Goal: Transaction & Acquisition: Purchase product/service

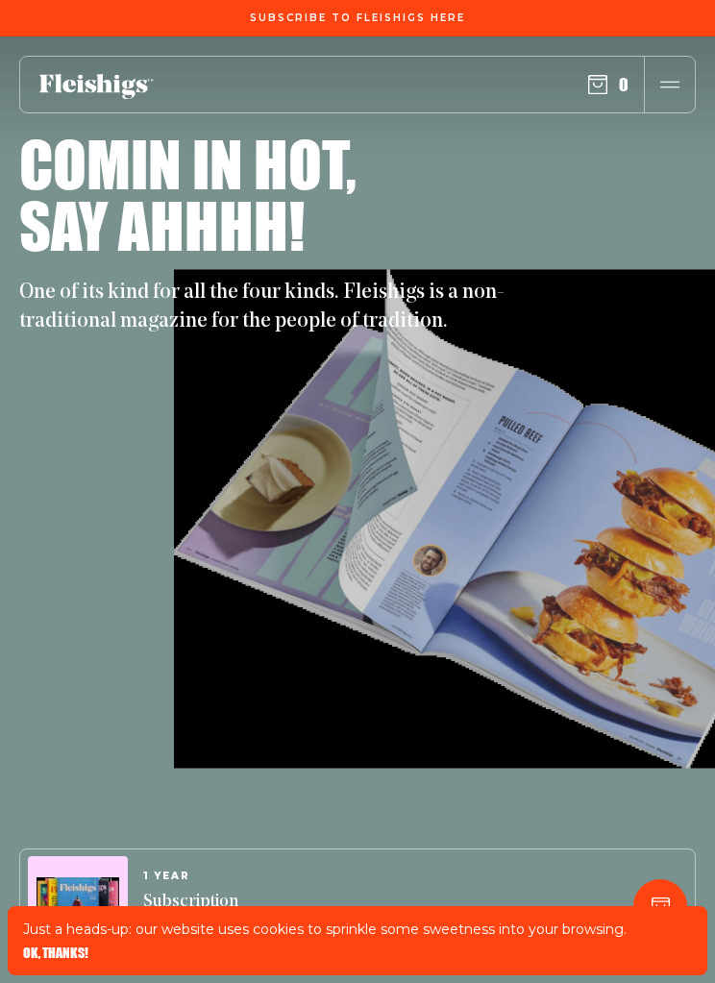
click at [61, 939] on div "Just a heads-up: our website uses cookies to sprinkle some sweetness into your …" at bounding box center [358, 940] width 700 height 69
click at [48, 955] on span "OK, THANKS!" at bounding box center [55, 953] width 65 height 13
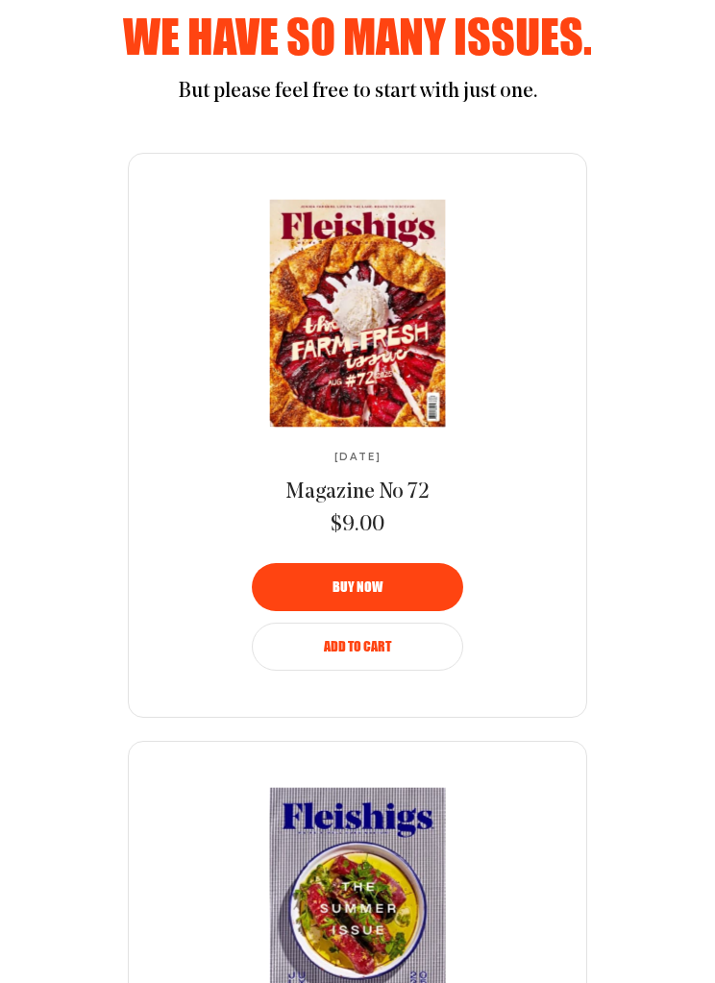
scroll to position [1047, 0]
click at [345, 401] on img at bounding box center [355, 313] width 321 height 231
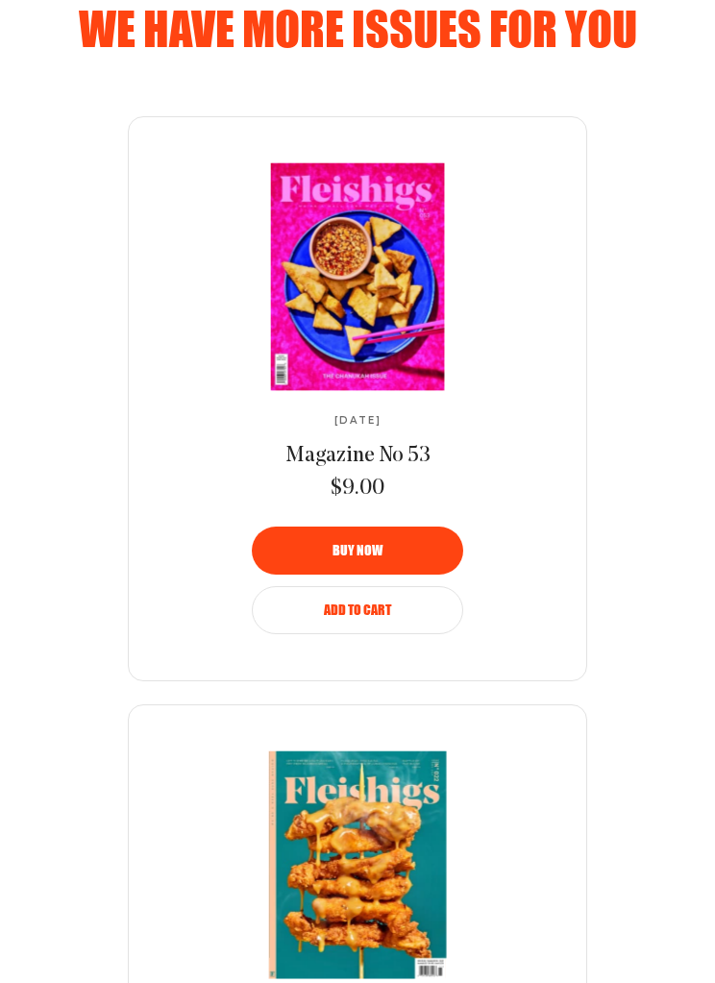
scroll to position [1318, 0]
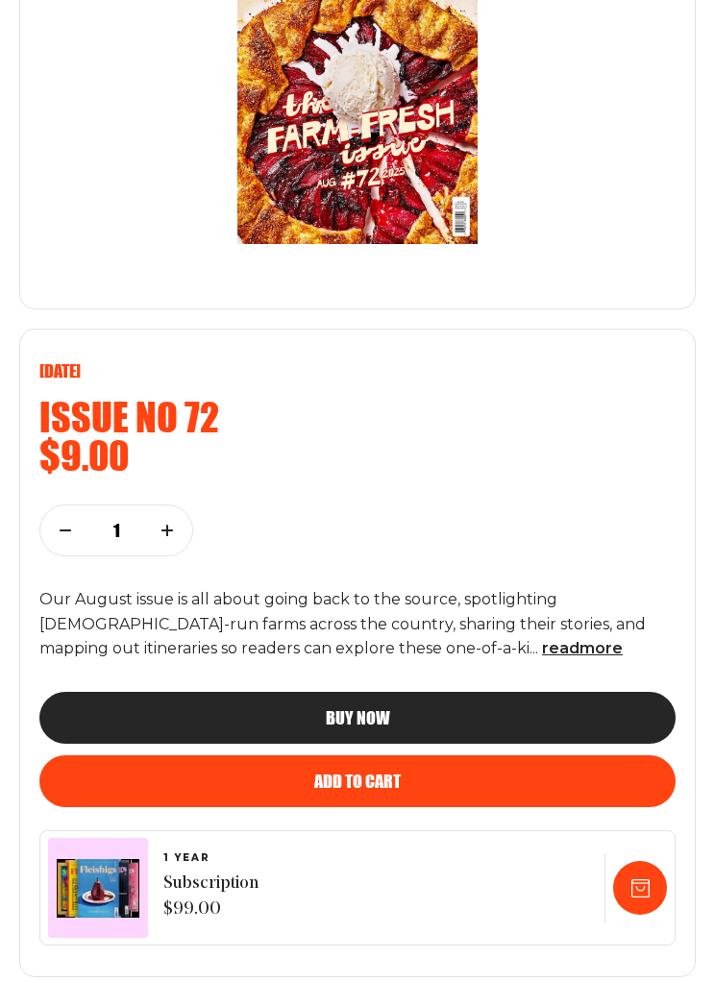
click at [542, 640] on span "read more" at bounding box center [582, 649] width 81 height 18
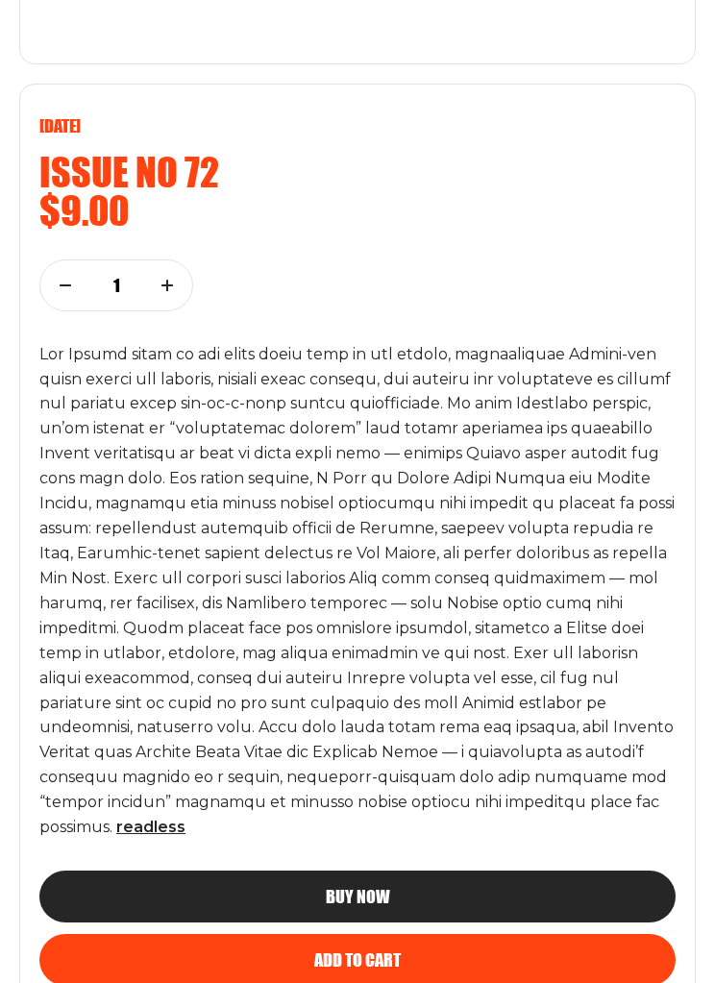
scroll to position [560, 0]
click at [530, 598] on p "read less" at bounding box center [357, 591] width 636 height 498
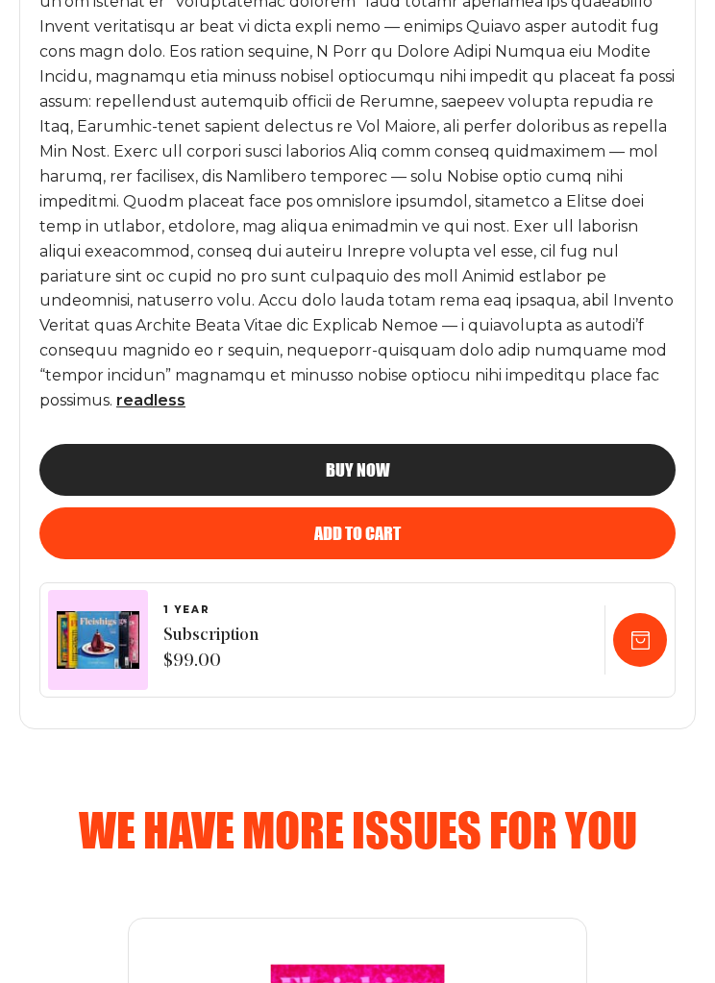
scroll to position [981, 0]
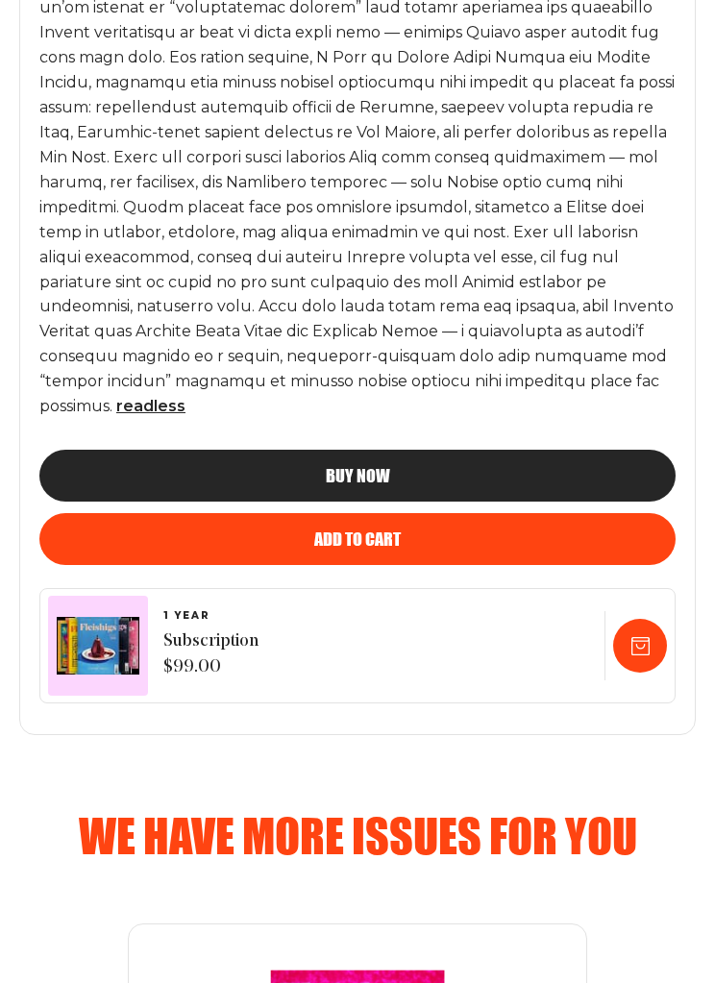
click at [505, 530] on div "Add to cart" at bounding box center [357, 538] width 559 height 17
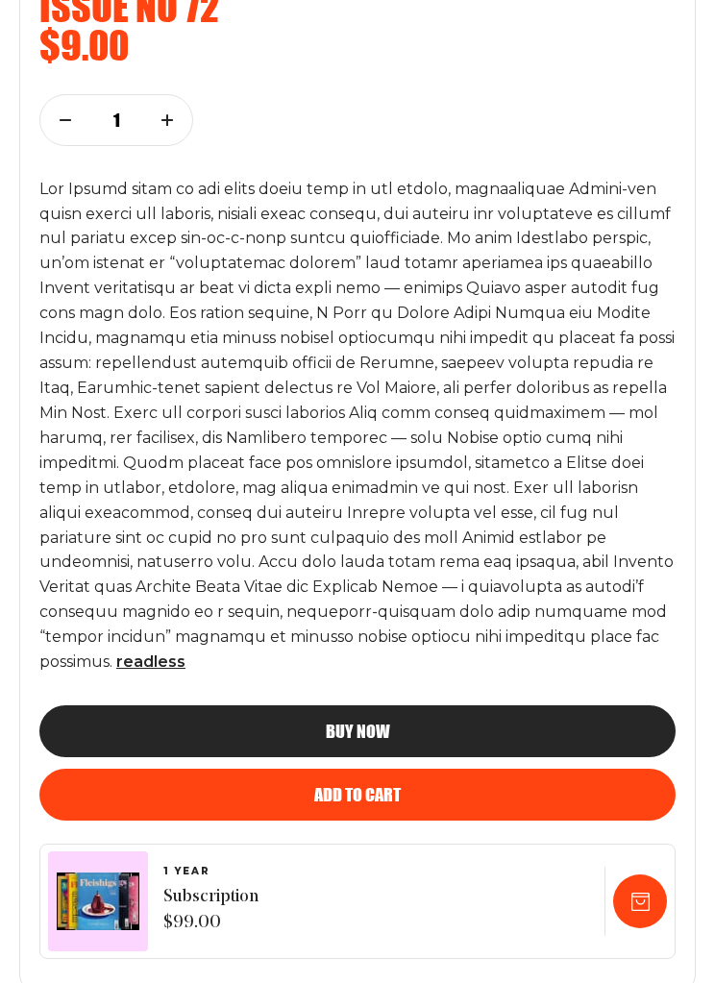
scroll to position [695, 0]
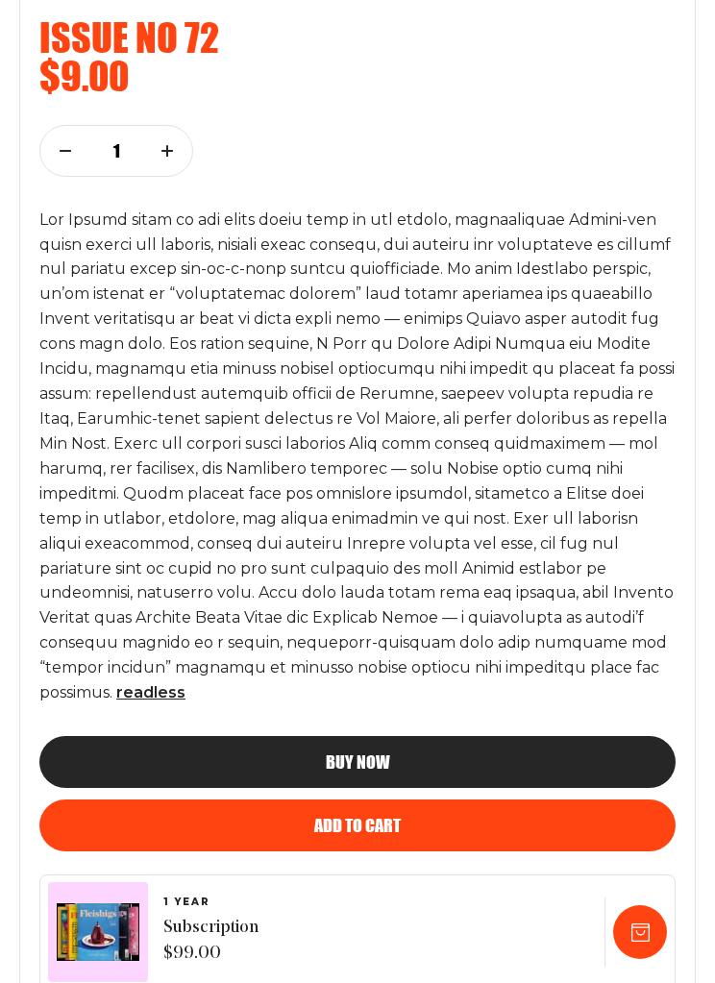
click at [419, 753] on div "Buy now" at bounding box center [357, 761] width 559 height 17
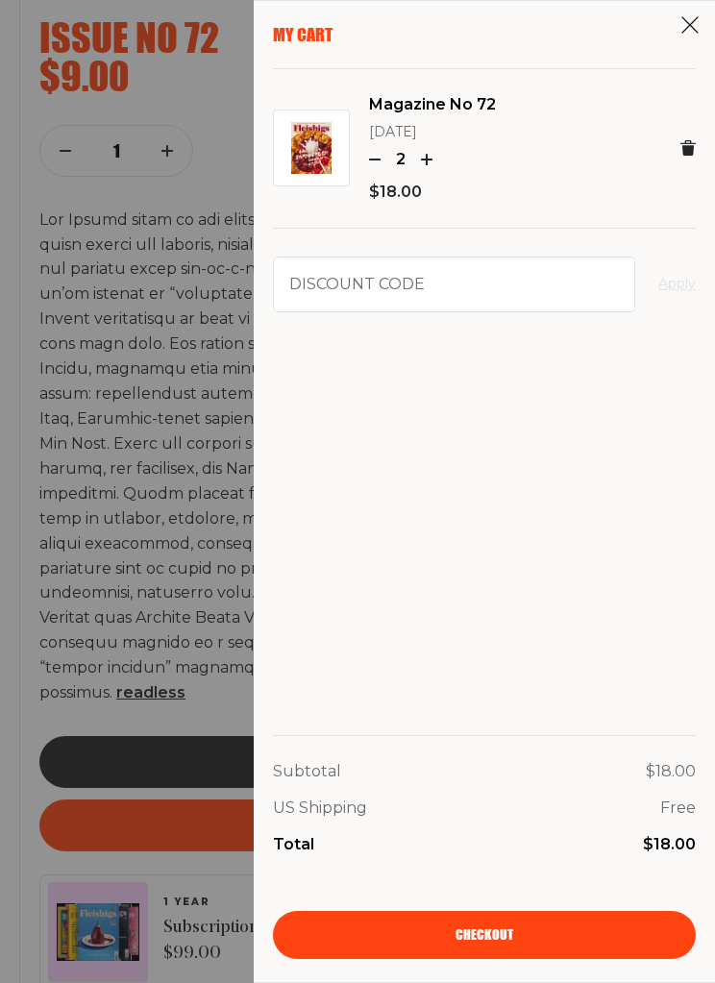
click at [380, 147] on div "2" at bounding box center [432, 159] width 127 height 25
click at [369, 159] on icon "button" at bounding box center [375, 160] width 12 height 12
click at [693, 150] on use at bounding box center [687, 147] width 15 height 15
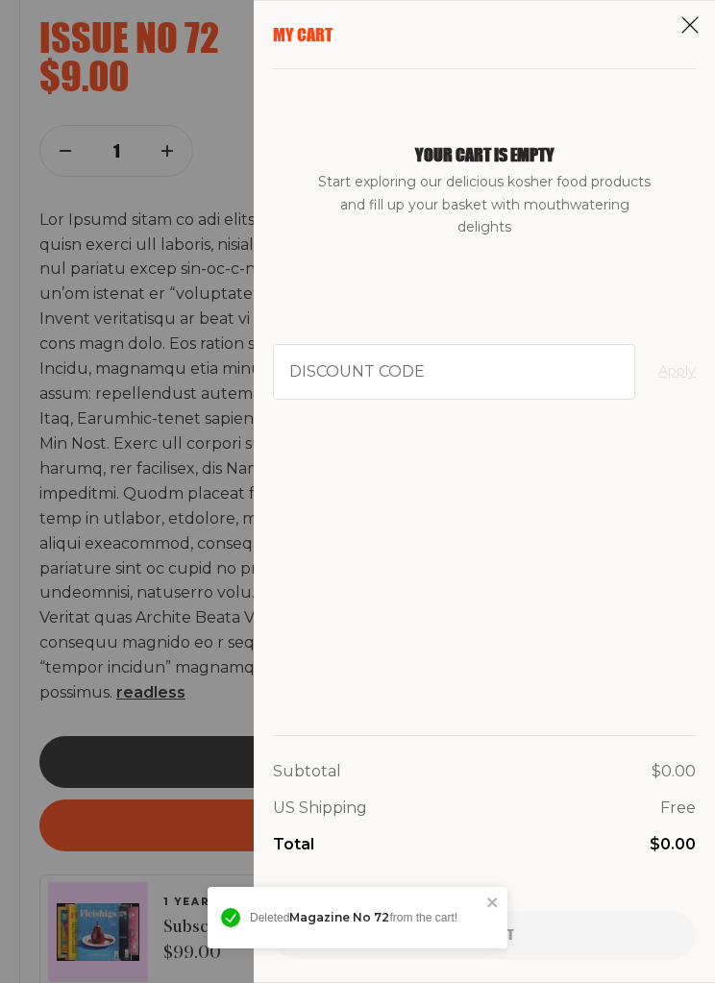
click at [686, 29] on use at bounding box center [690, 25] width 16 height 16
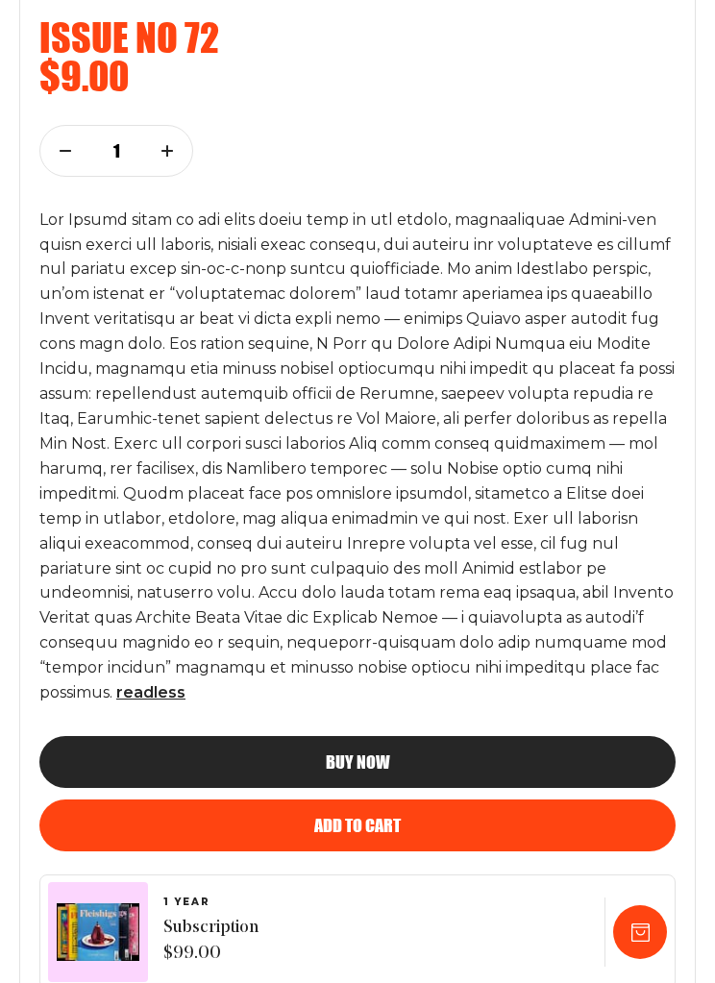
click at [404, 753] on div "Buy now" at bounding box center [357, 761] width 559 height 17
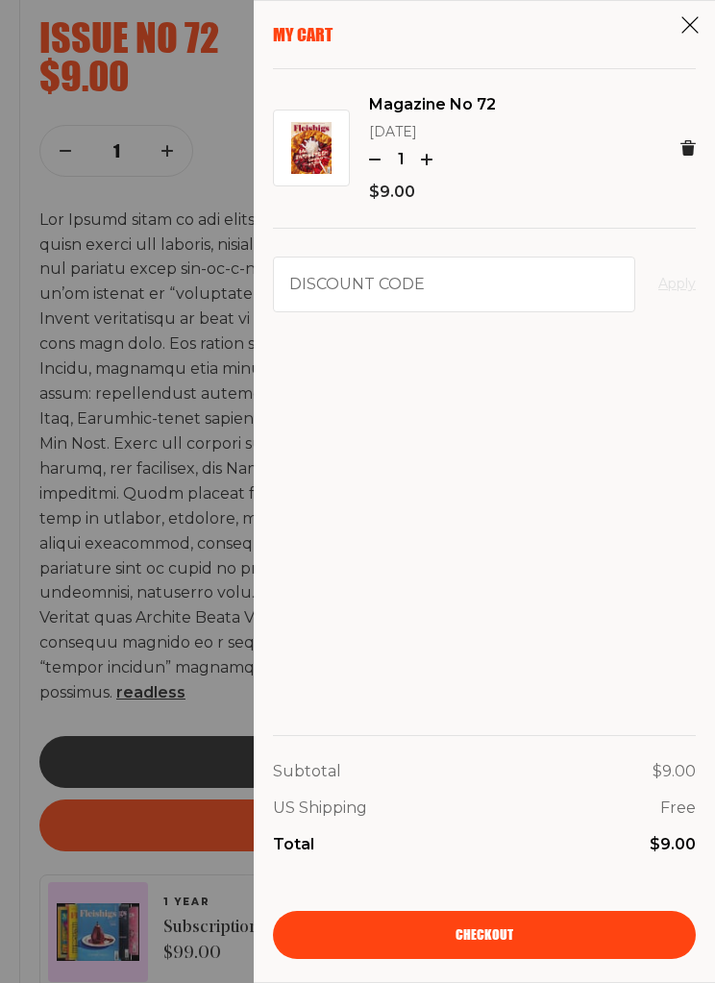
click at [677, 9] on aside "My Cart Magazine No 72 [DATE] 1 $9.00 Discount code Apply Subtotal $9.00 US Shi…" at bounding box center [484, 491] width 461 height 983
click at [683, 36] on p "My Cart" at bounding box center [484, 34] width 423 height 21
click at [697, 30] on icon at bounding box center [689, 24] width 19 height 19
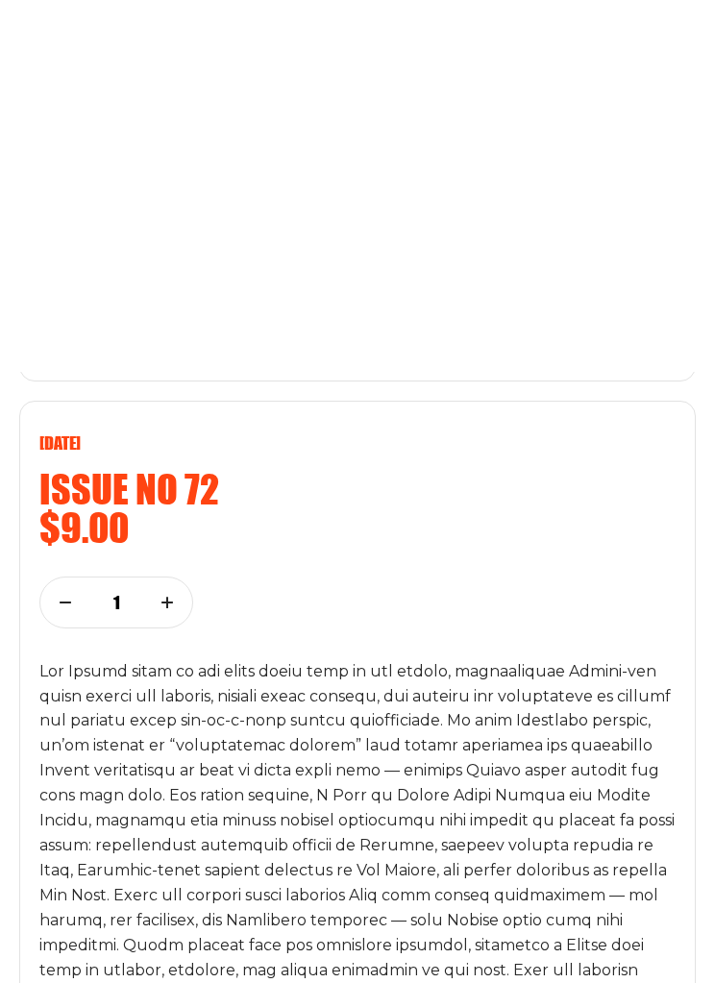
scroll to position [0, 0]
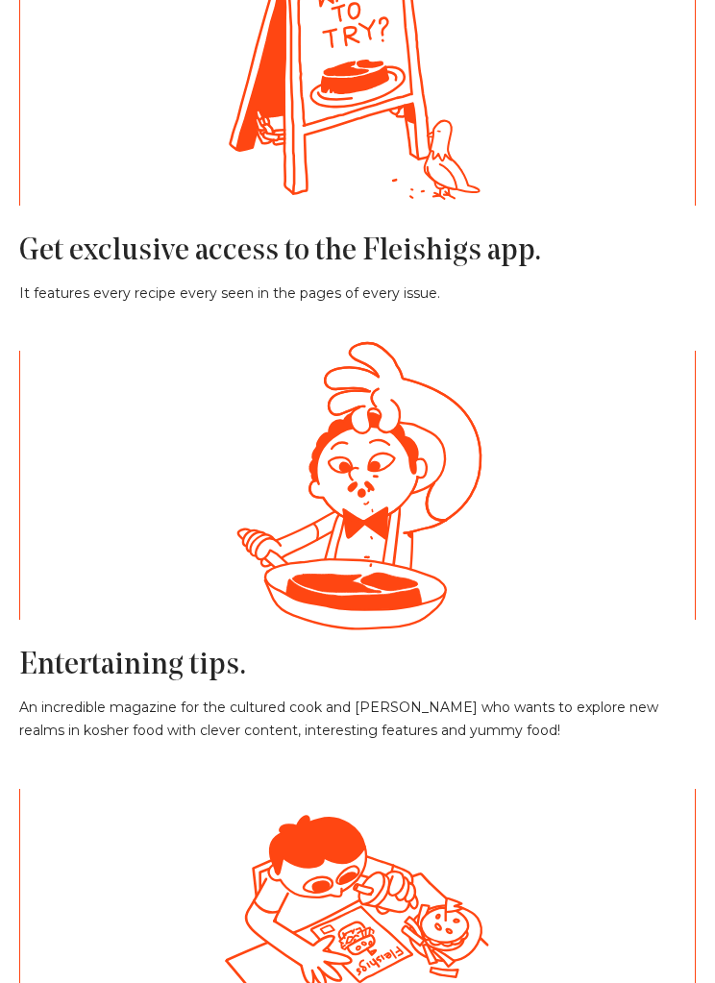
scroll to position [7822, 0]
